Goal: Task Accomplishment & Management: Use online tool/utility

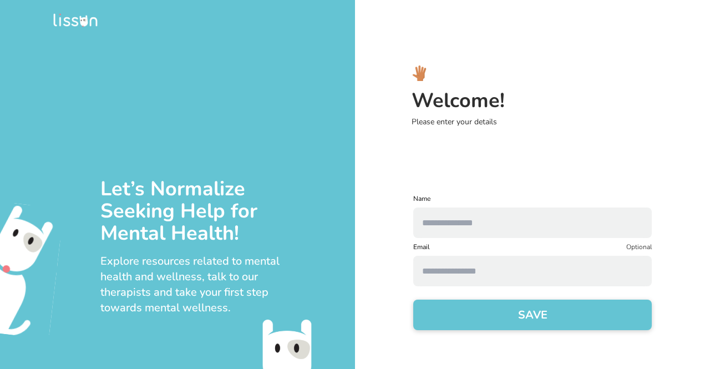
click at [481, 226] on input "text" at bounding box center [532, 222] width 238 height 30
type input "**********"
click at [473, 277] on input at bounding box center [532, 271] width 238 height 30
type input "**********"
click at [463, 321] on button "SAVE" at bounding box center [532, 314] width 238 height 30
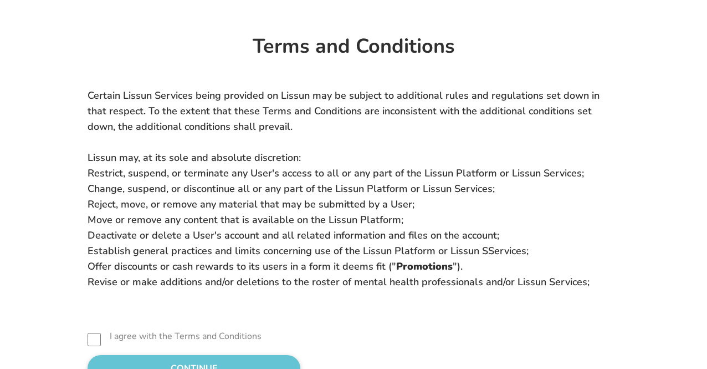
scroll to position [485, 0]
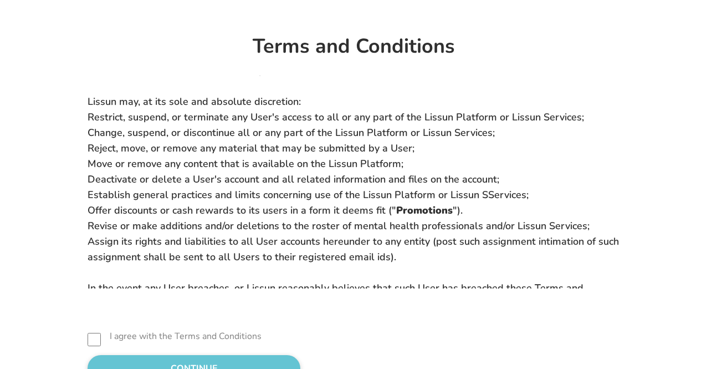
click at [118, 360] on button "CONTINUE" at bounding box center [194, 368] width 213 height 27
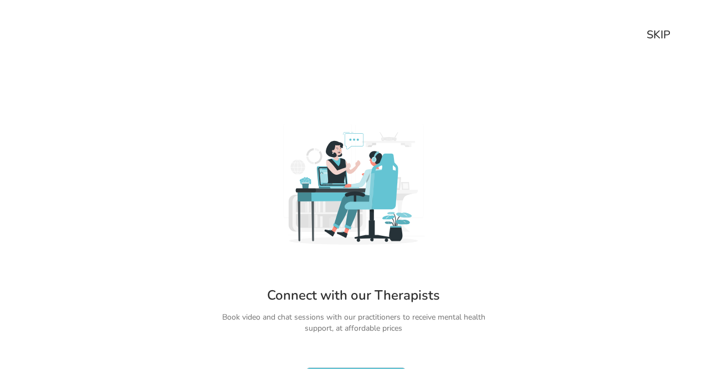
click at [660, 39] on div "SKIP" at bounding box center [659, 35] width 24 height 16
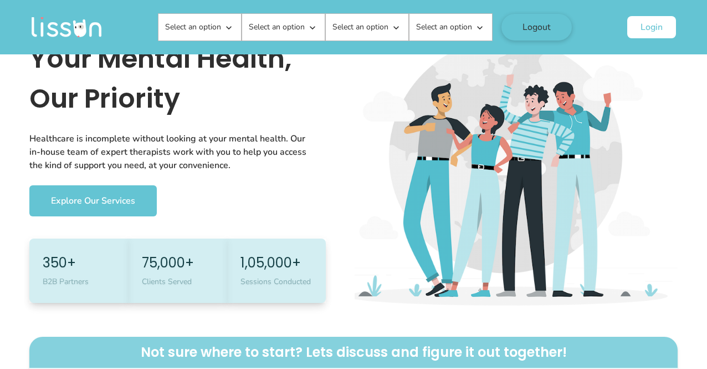
click at [229, 27] on icon at bounding box center [228, 27] width 11 height 11
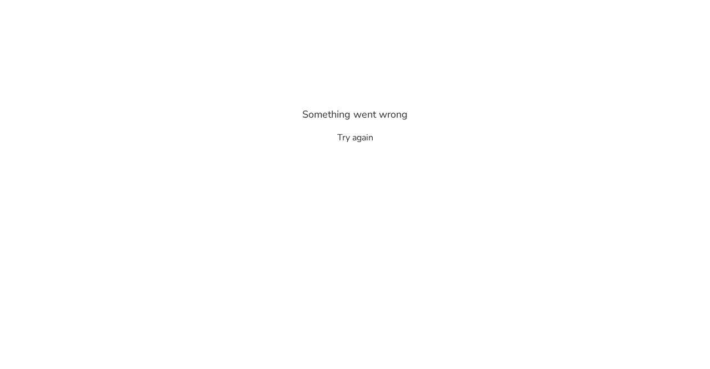
click at [365, 135] on button "Try again" at bounding box center [355, 137] width 36 height 13
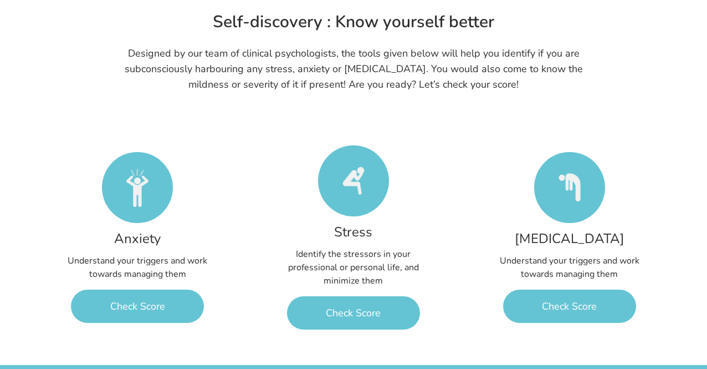
scroll to position [943, 0]
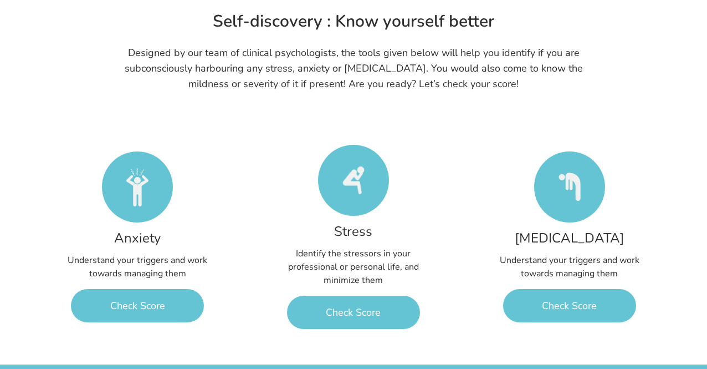
click at [564, 297] on link "Check Score" at bounding box center [569, 305] width 133 height 33
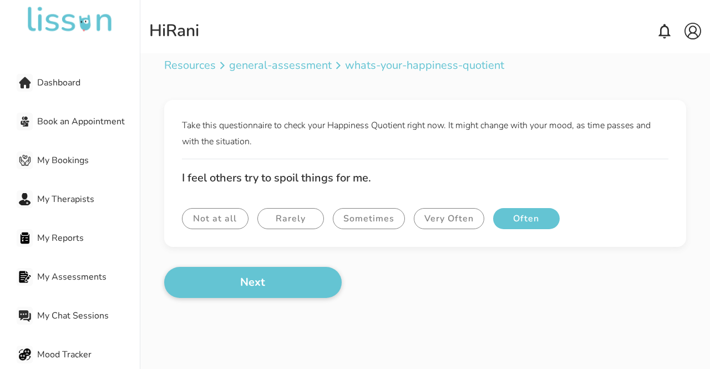
click at [522, 225] on button "Often" at bounding box center [526, 218] width 67 height 21
click at [308, 282] on button "Next" at bounding box center [252, 282] width 177 height 31
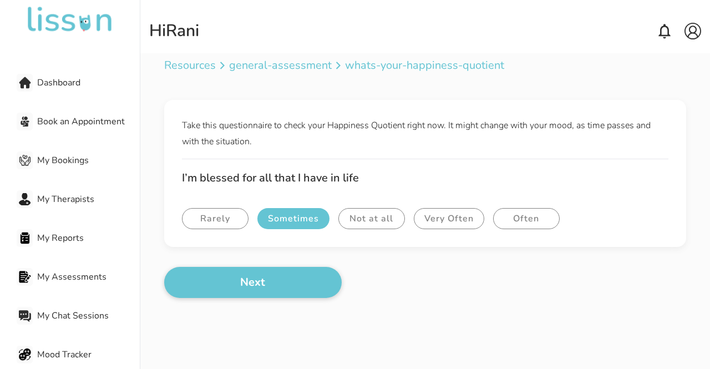
click at [285, 217] on button "Sometimes" at bounding box center [293, 218] width 72 height 21
click at [302, 278] on button "Next" at bounding box center [252, 282] width 177 height 31
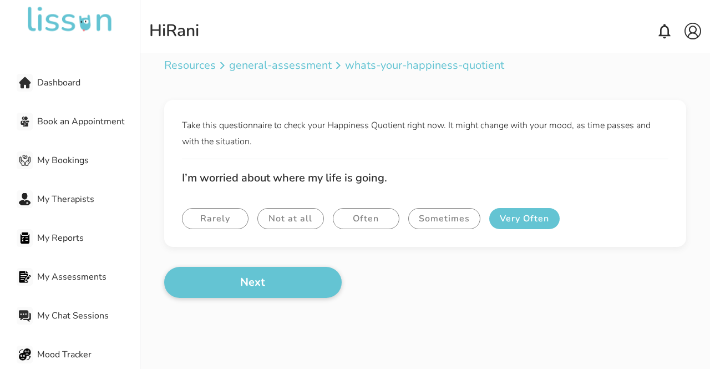
click at [518, 226] on button "Very Often" at bounding box center [524, 218] width 70 height 21
click at [321, 290] on button "Next" at bounding box center [252, 282] width 177 height 31
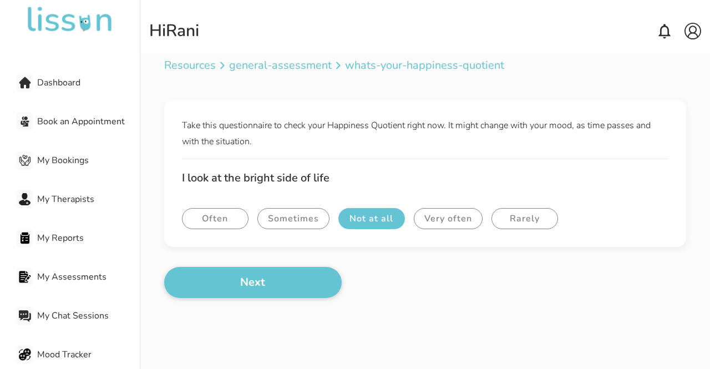
click at [366, 220] on button "Not at all" at bounding box center [371, 218] width 67 height 21
click at [294, 285] on button "Next" at bounding box center [252, 282] width 177 height 31
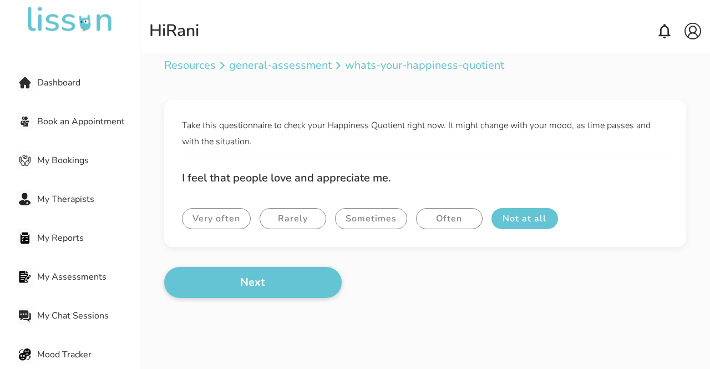
click at [499, 222] on button "Not at all" at bounding box center [524, 218] width 67 height 21
click at [292, 288] on button "Next" at bounding box center [252, 282] width 177 height 31
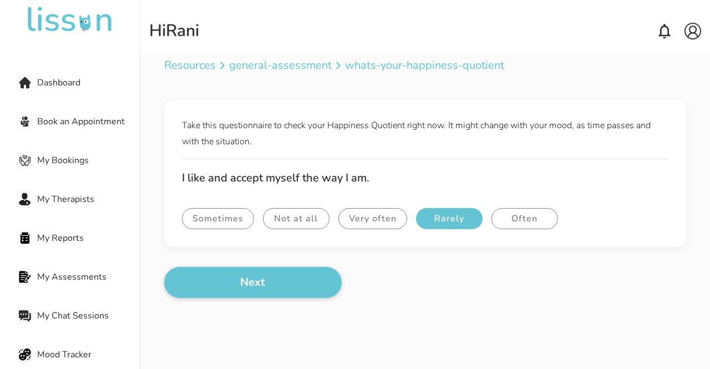
click at [447, 216] on button "Rarely" at bounding box center [449, 218] width 67 height 21
click at [309, 278] on button "Next" at bounding box center [252, 282] width 177 height 31
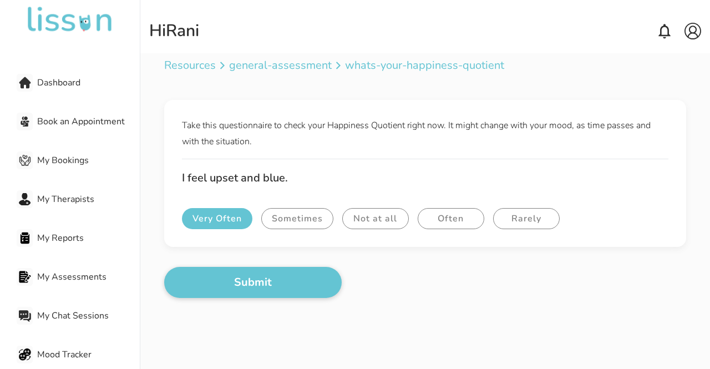
click at [226, 216] on button "Very Often" at bounding box center [217, 218] width 70 height 21
click at [256, 279] on button "Submit" at bounding box center [252, 282] width 177 height 31
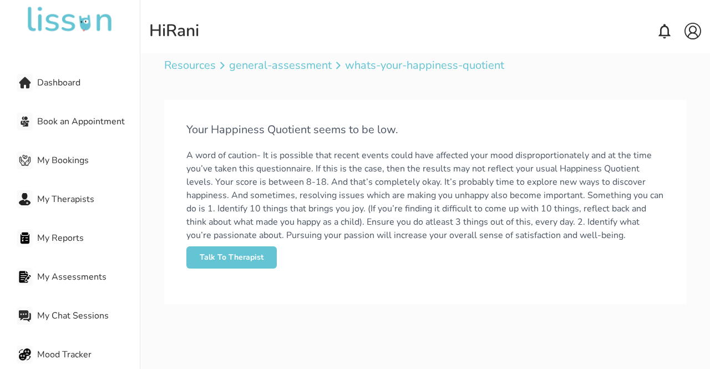
click at [95, 278] on span "My Assessments" at bounding box center [88, 276] width 103 height 13
